Goal: Browse casually

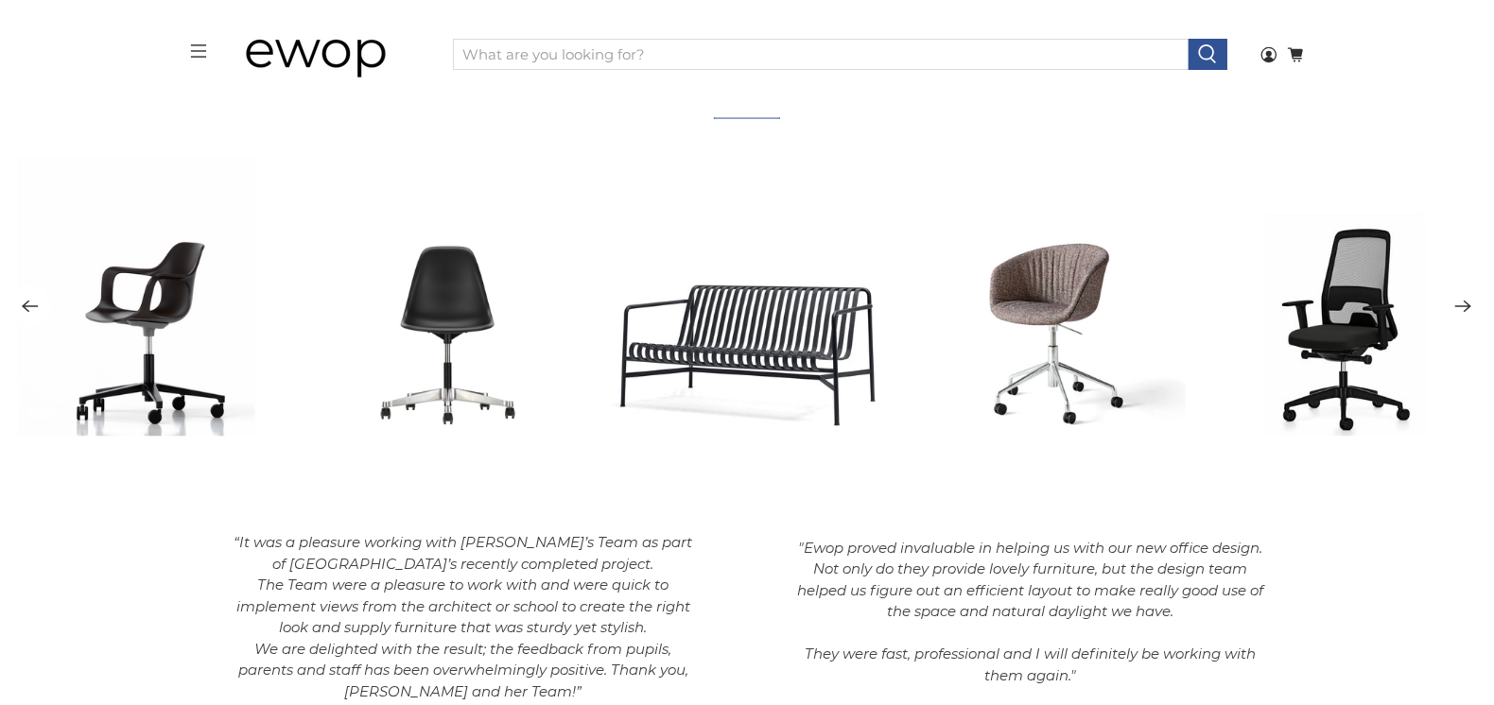
scroll to position [2651, 0]
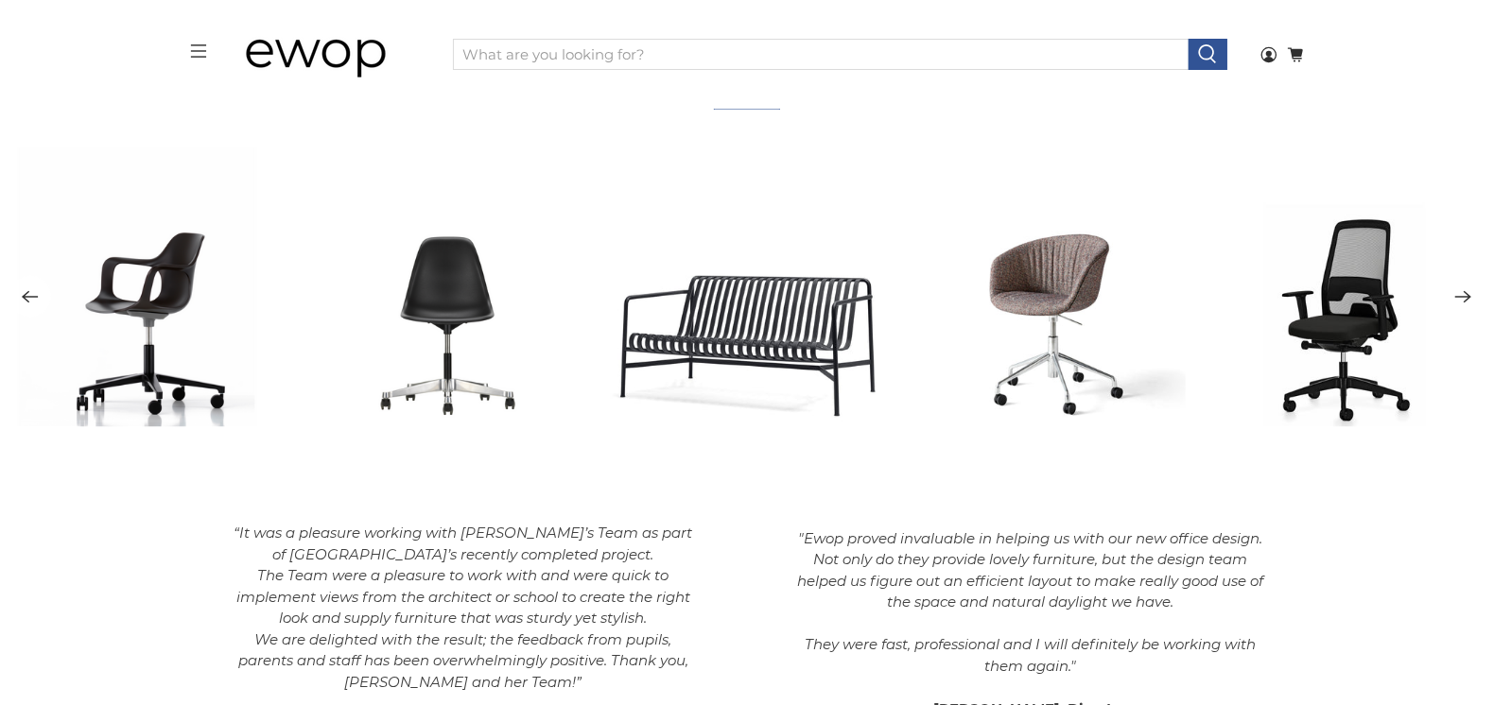
click at [1458, 303] on icon "Next" at bounding box center [1463, 298] width 18 height 24
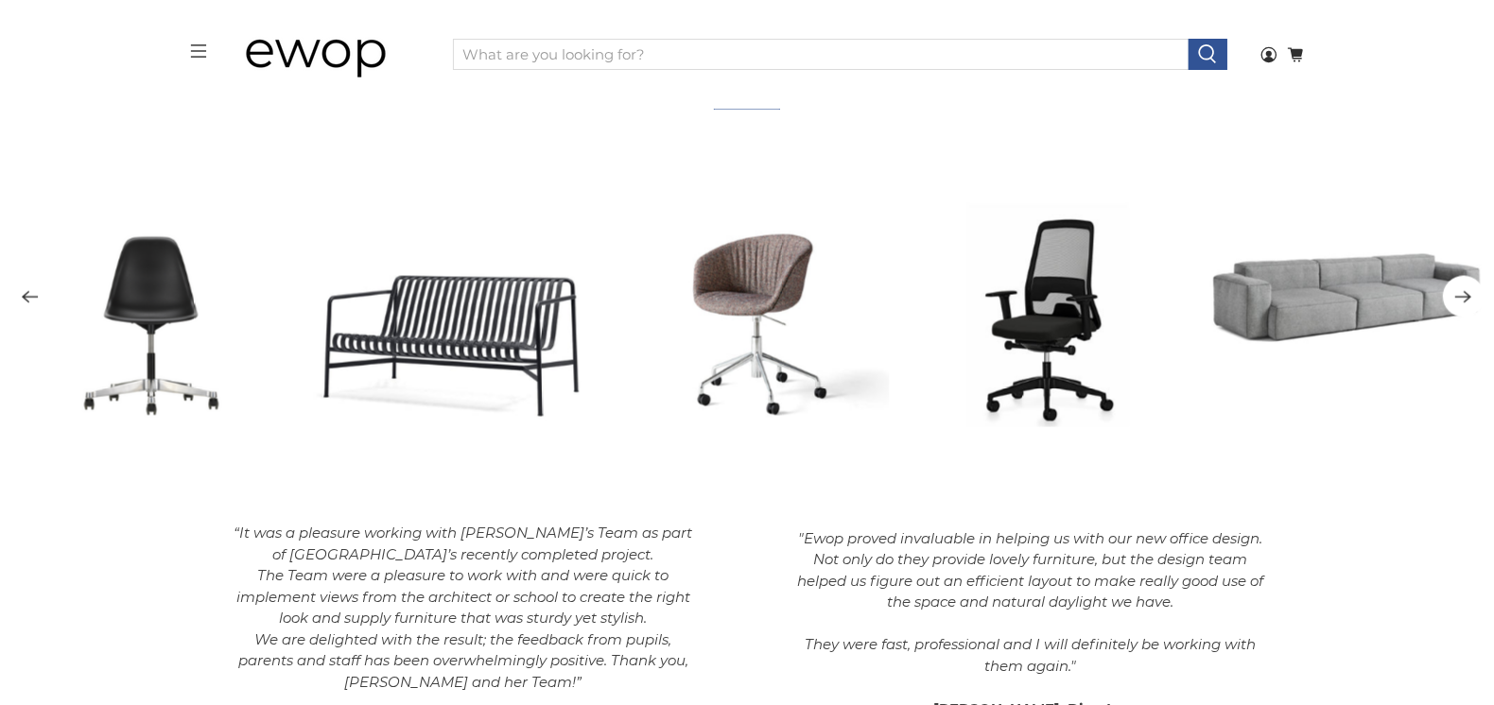
click at [1458, 303] on icon "Next" at bounding box center [1463, 298] width 18 height 24
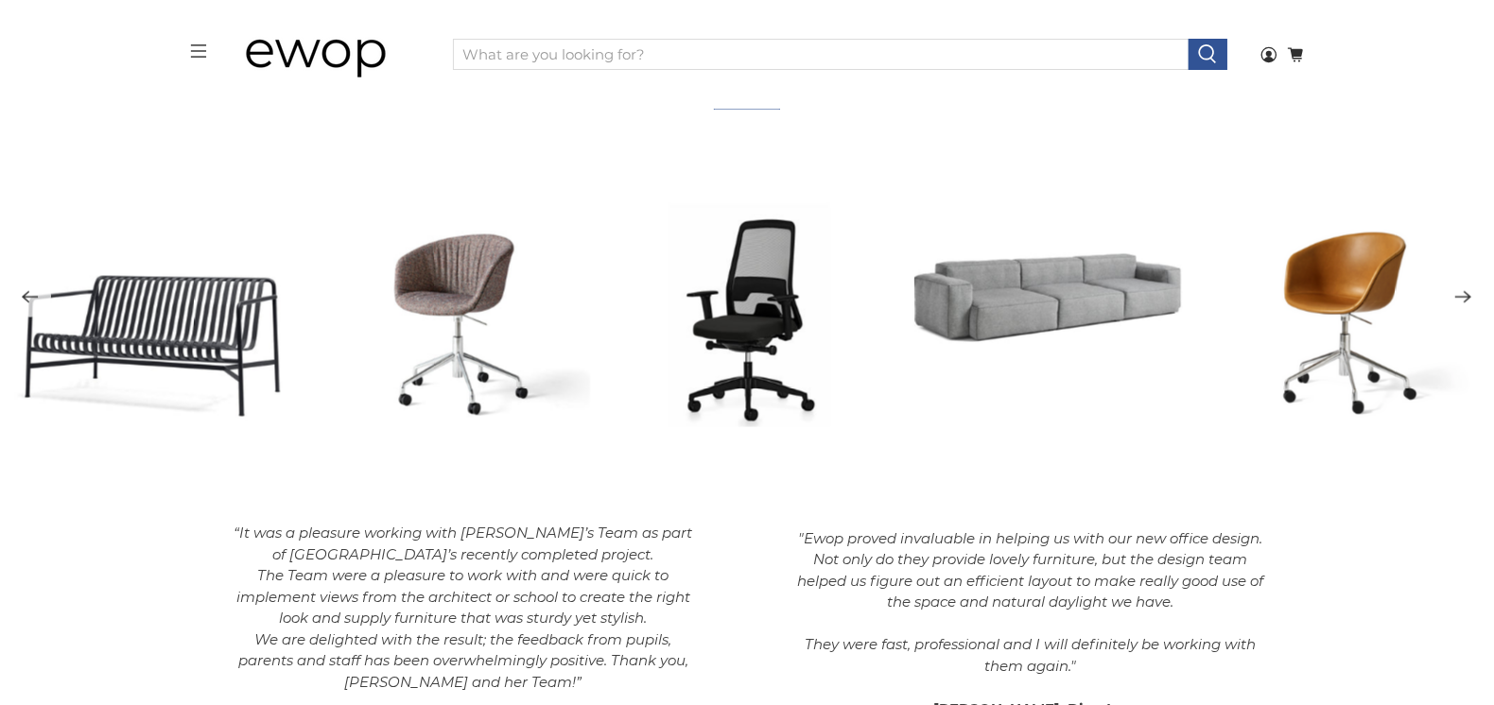
click at [1458, 303] on icon "Next" at bounding box center [1463, 298] width 18 height 24
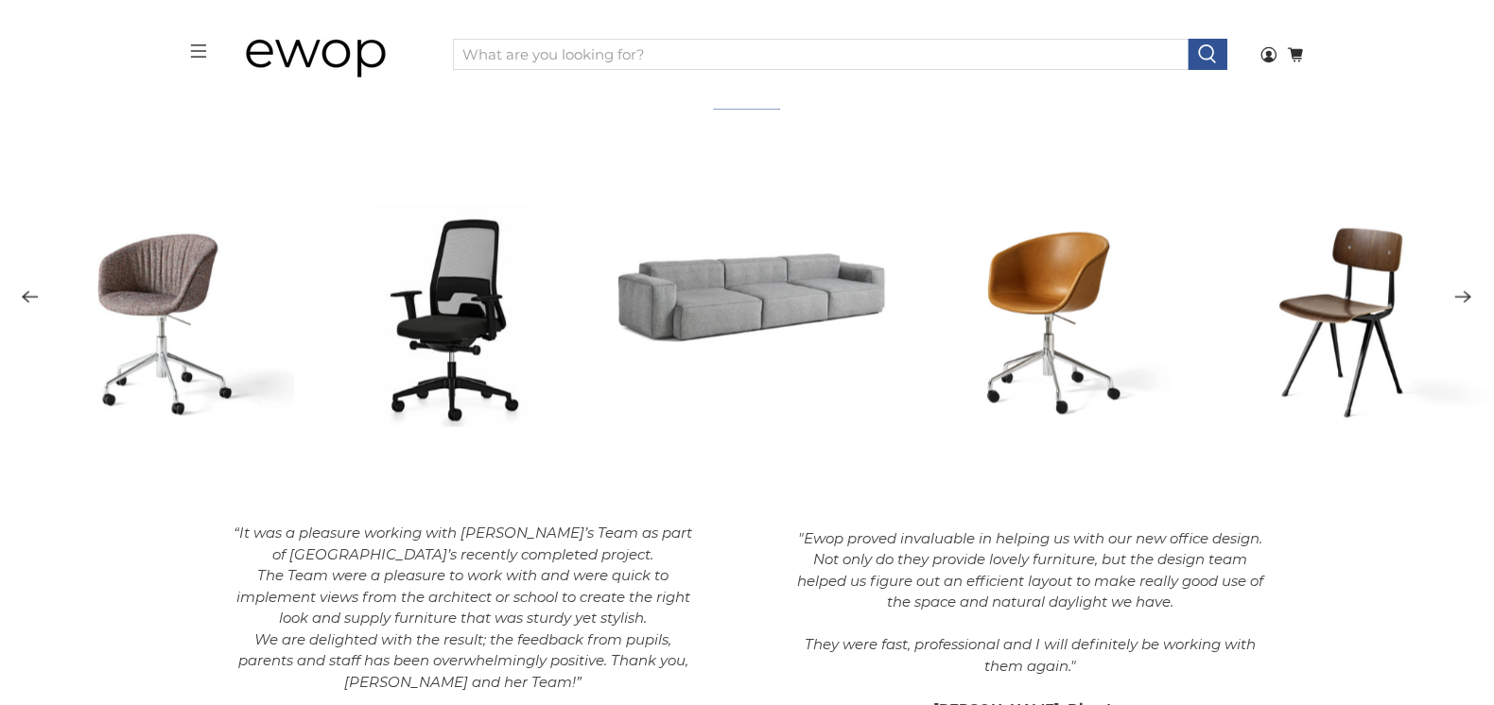
click at [1458, 303] on icon "Next" at bounding box center [1463, 298] width 18 height 24
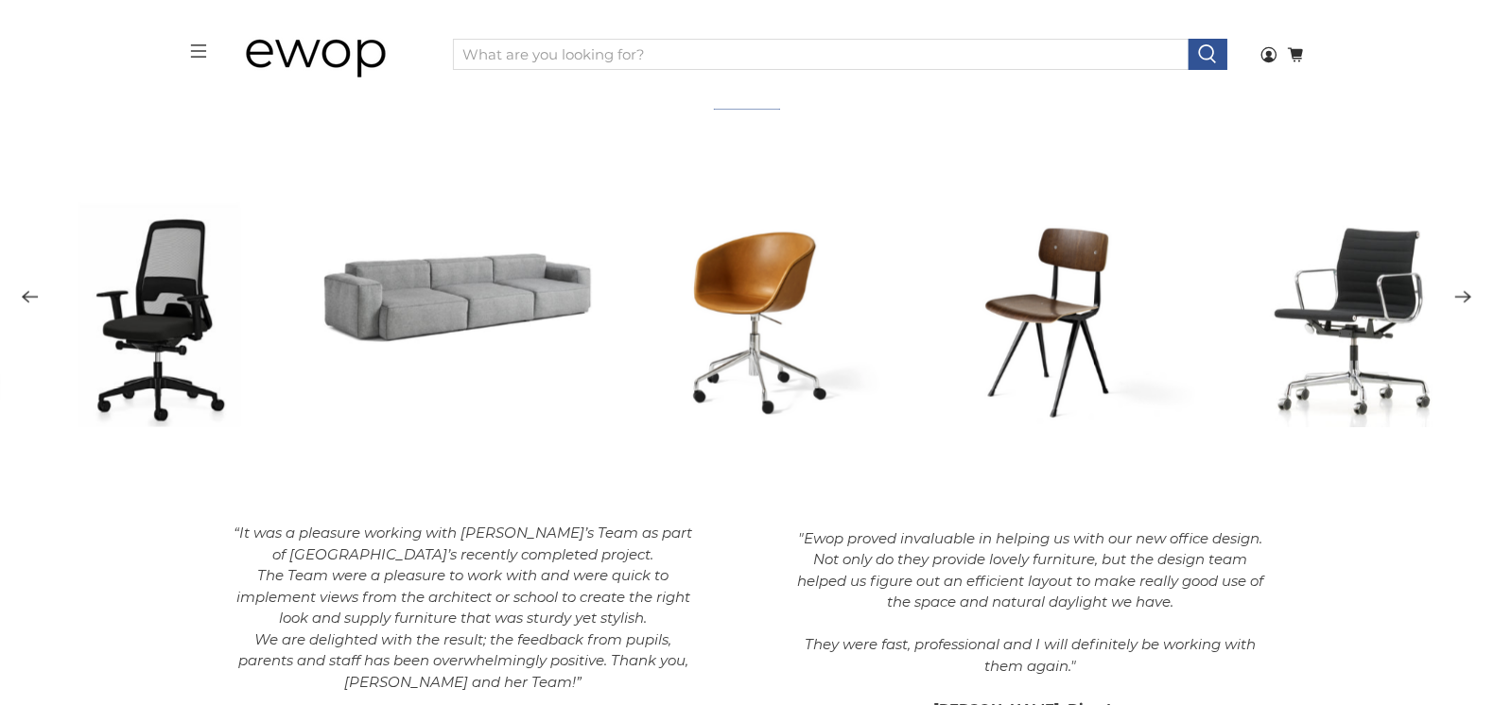
click at [1458, 303] on icon "Next" at bounding box center [1463, 298] width 18 height 24
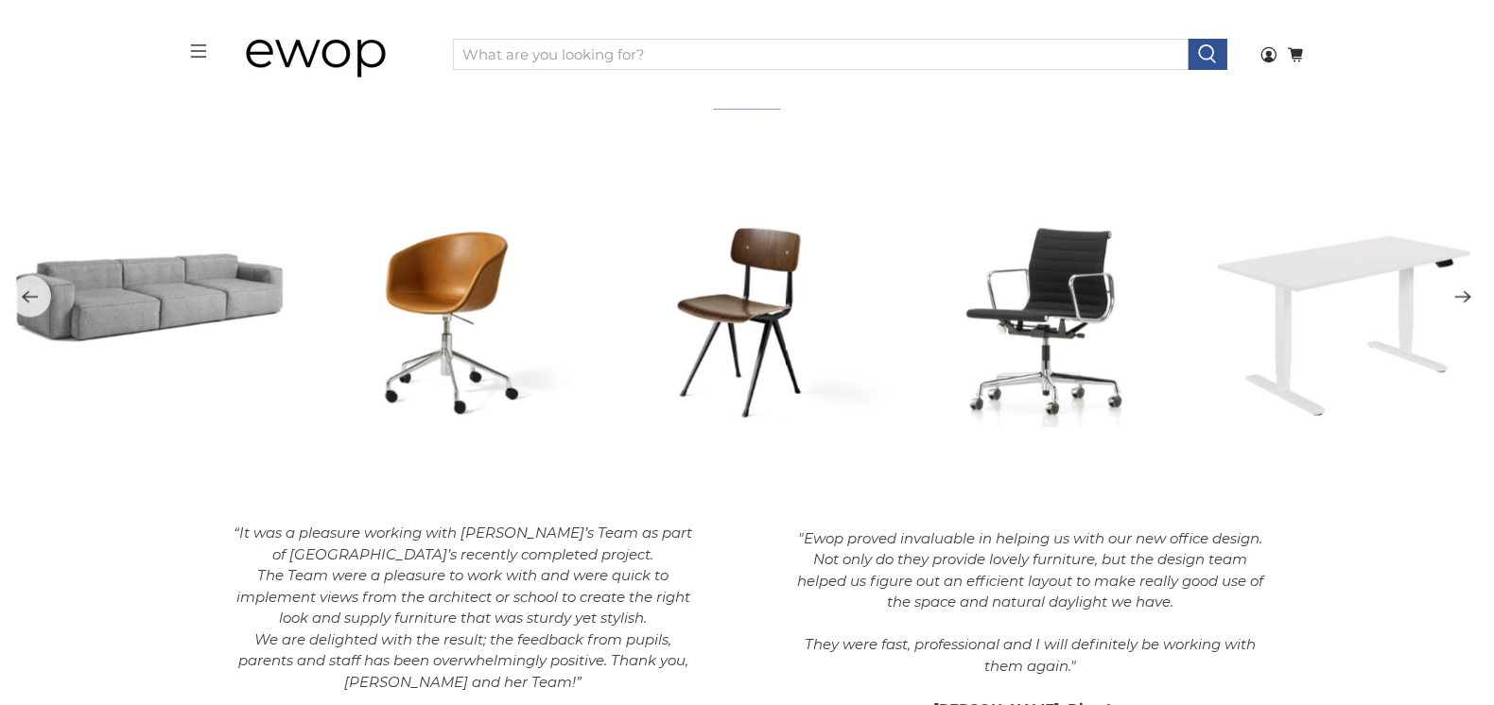
click at [1458, 303] on icon "Next" at bounding box center [1463, 298] width 18 height 24
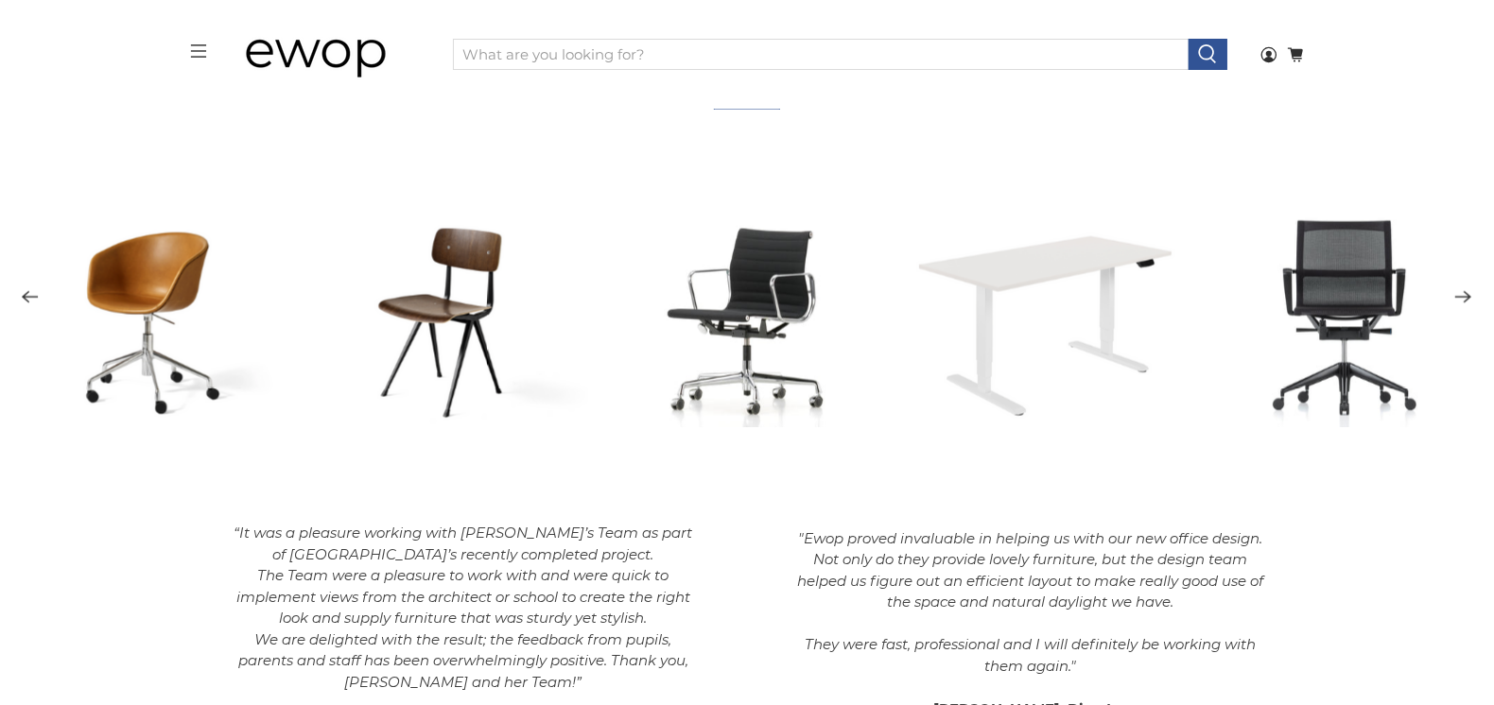
click at [1458, 303] on icon "Next" at bounding box center [1463, 298] width 18 height 24
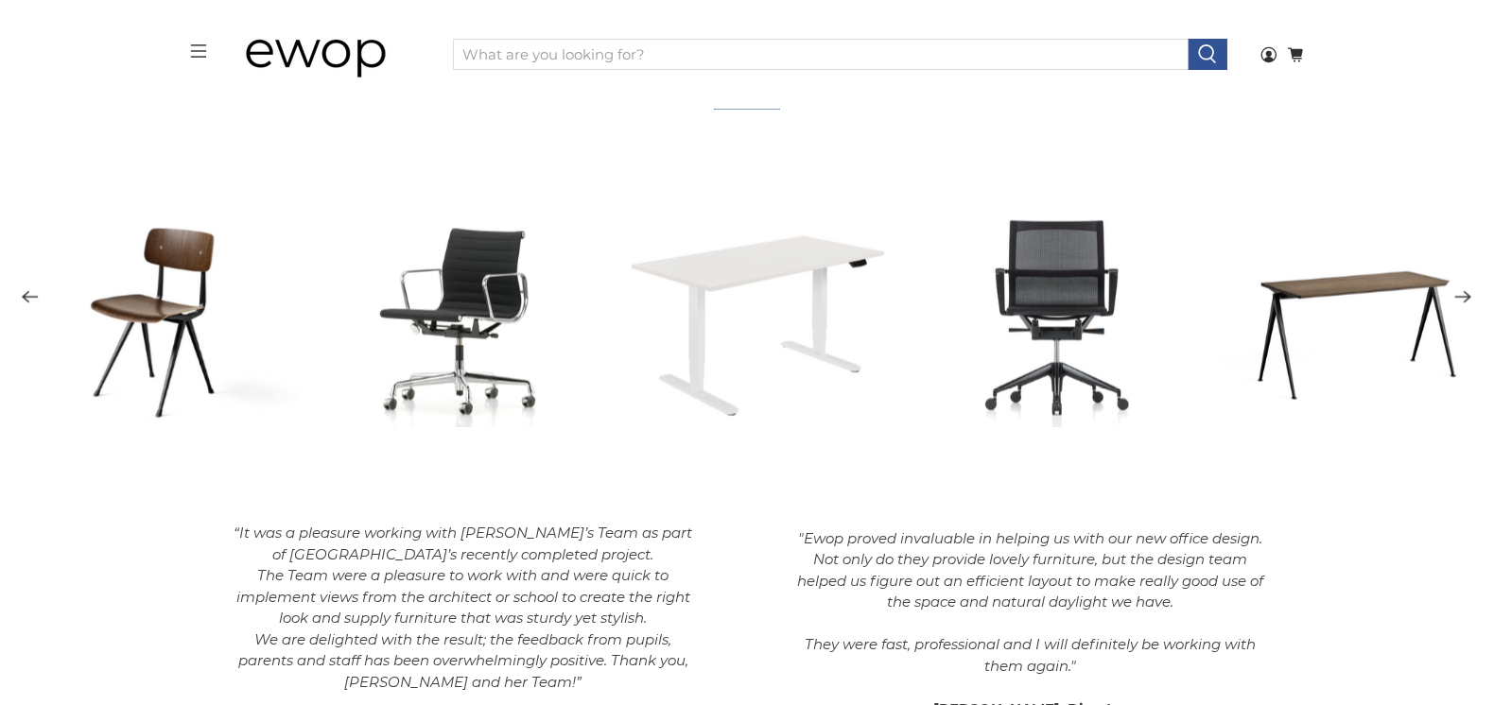
click at [1458, 303] on icon "Next" at bounding box center [1463, 298] width 18 height 24
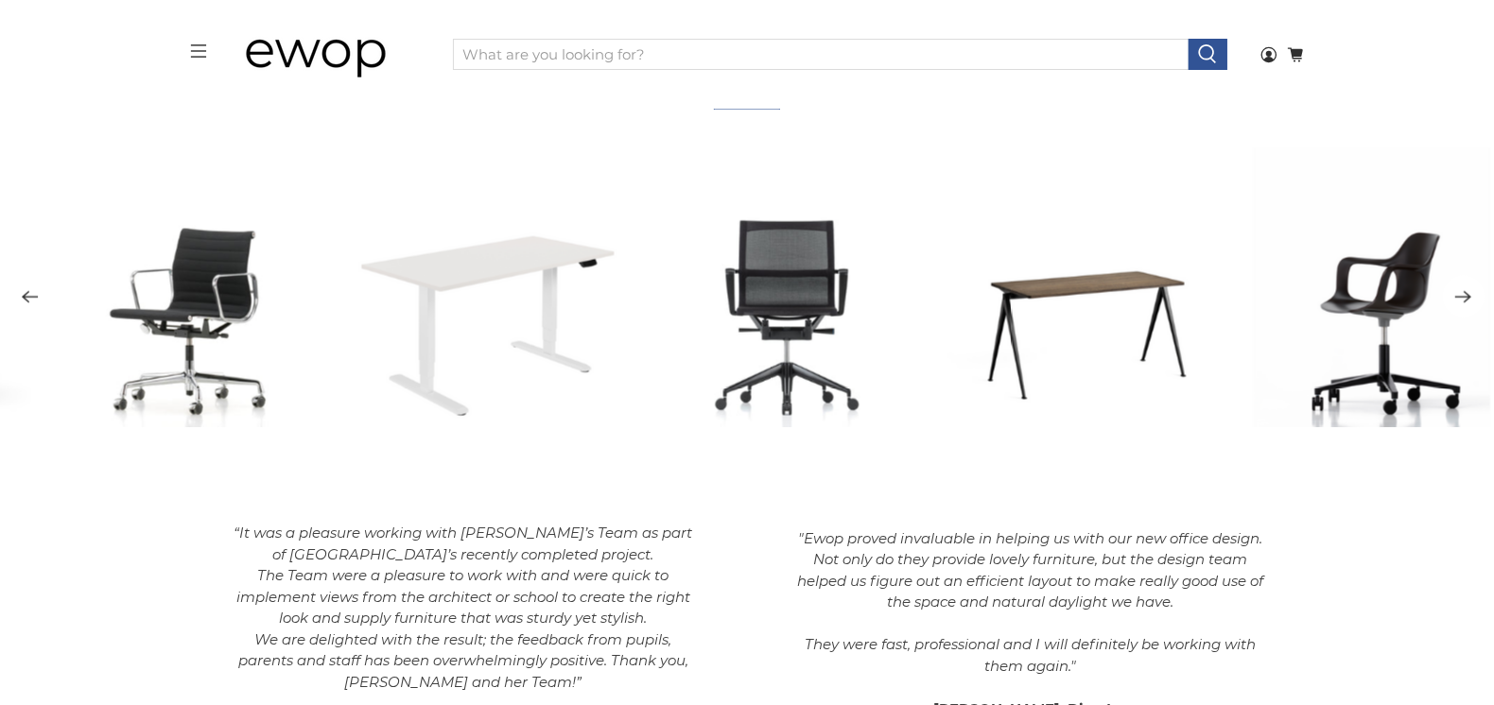
click at [1458, 303] on icon "Next" at bounding box center [1463, 298] width 18 height 24
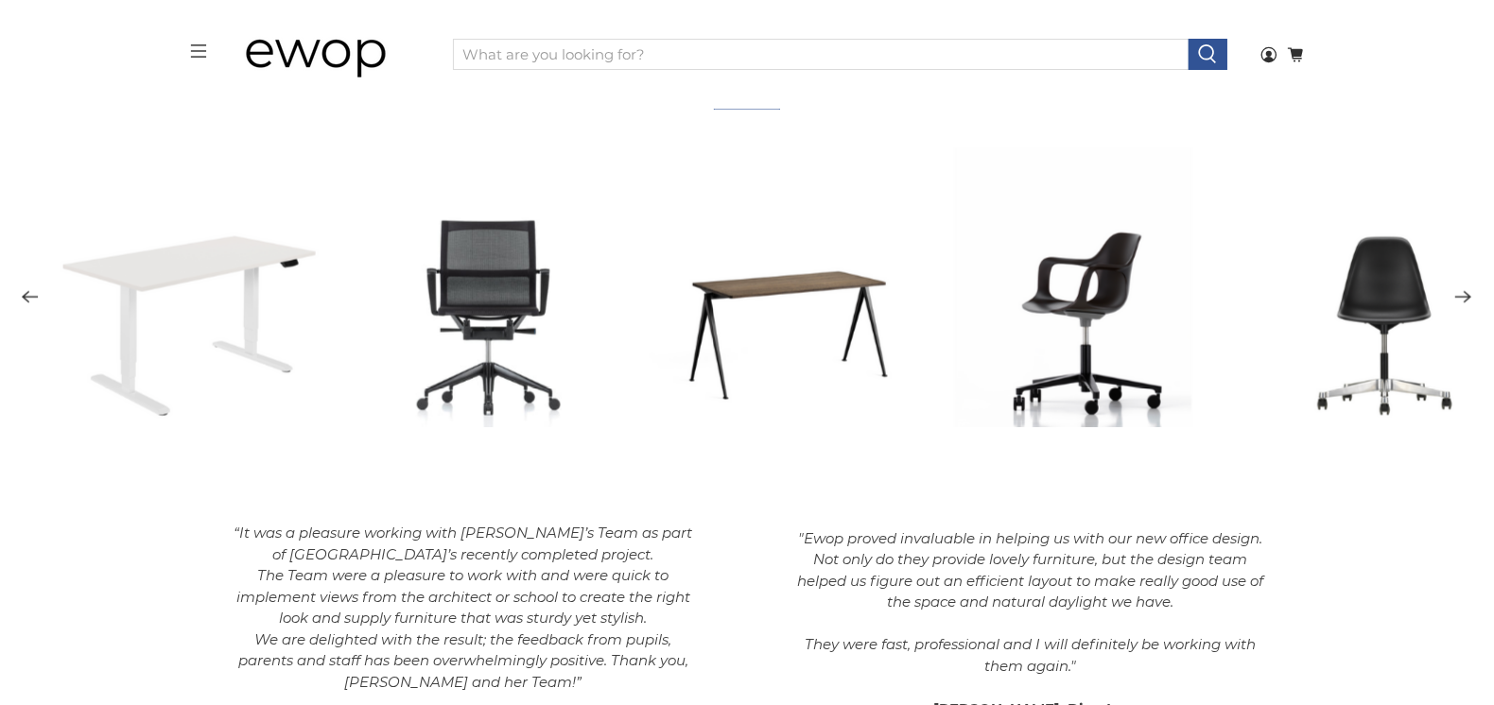
click at [1458, 303] on icon "Next" at bounding box center [1463, 298] width 18 height 24
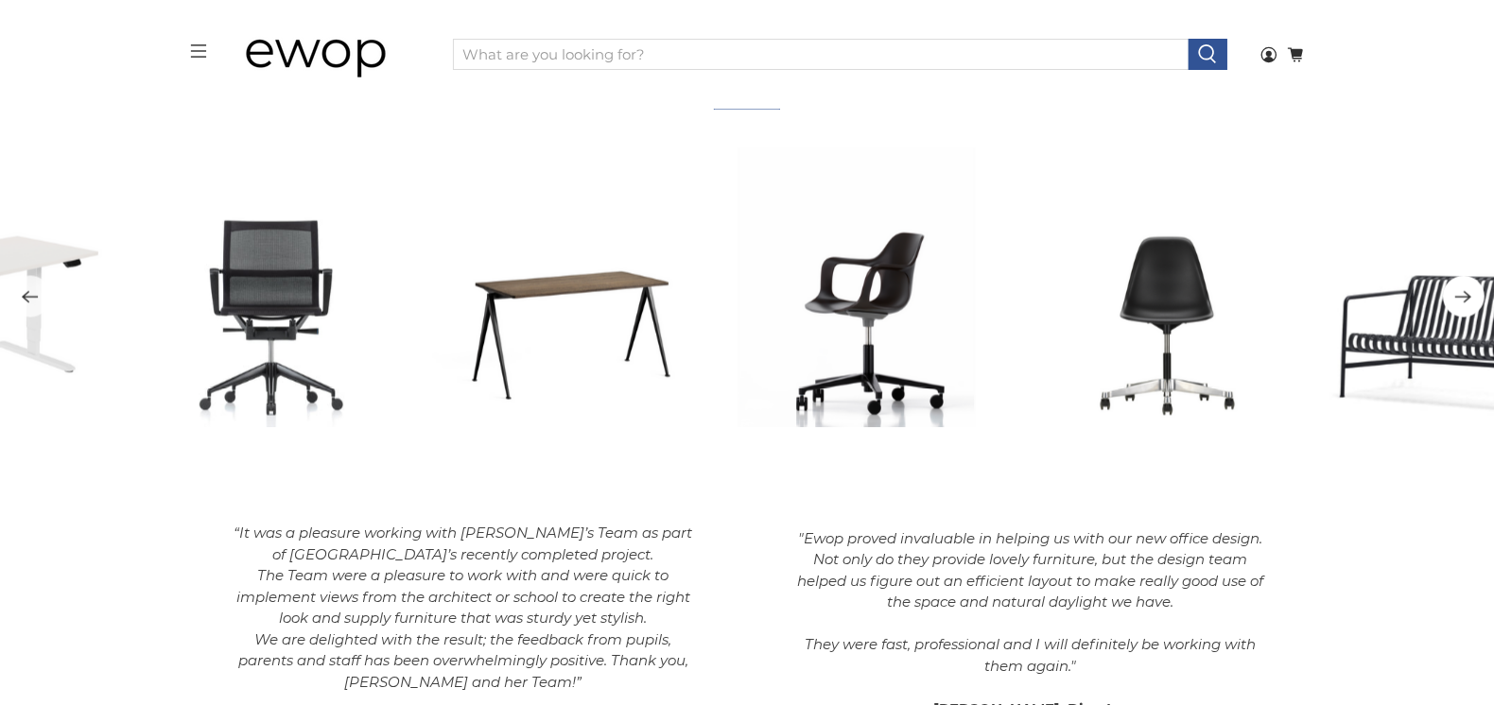
click at [1458, 303] on icon "Next" at bounding box center [1463, 298] width 18 height 24
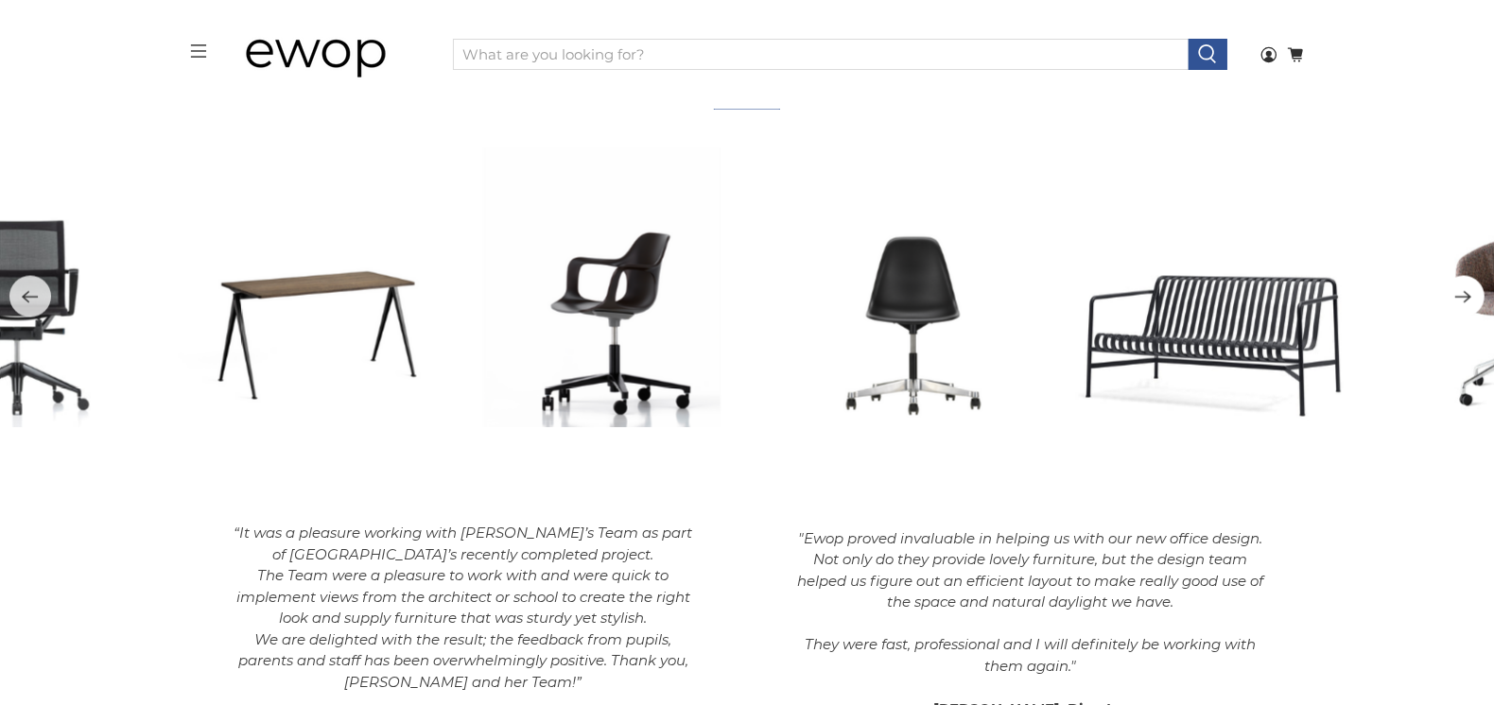
click at [1458, 303] on icon "Next" at bounding box center [1463, 298] width 18 height 24
